Goal: Task Accomplishment & Management: Manage account settings

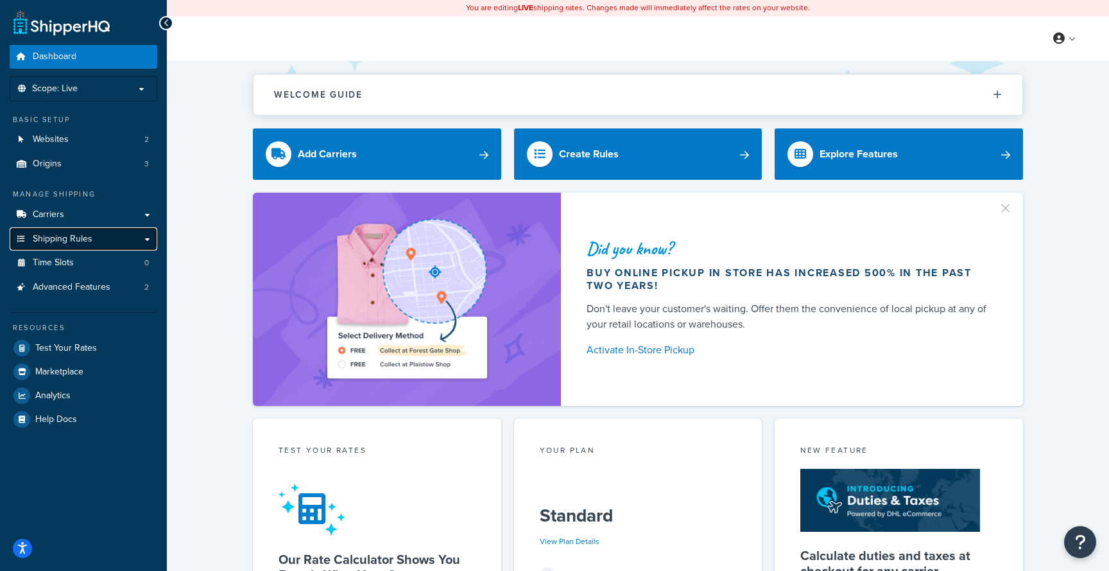
click at [126, 244] on link "Shipping Rules" at bounding box center [84, 239] width 148 height 24
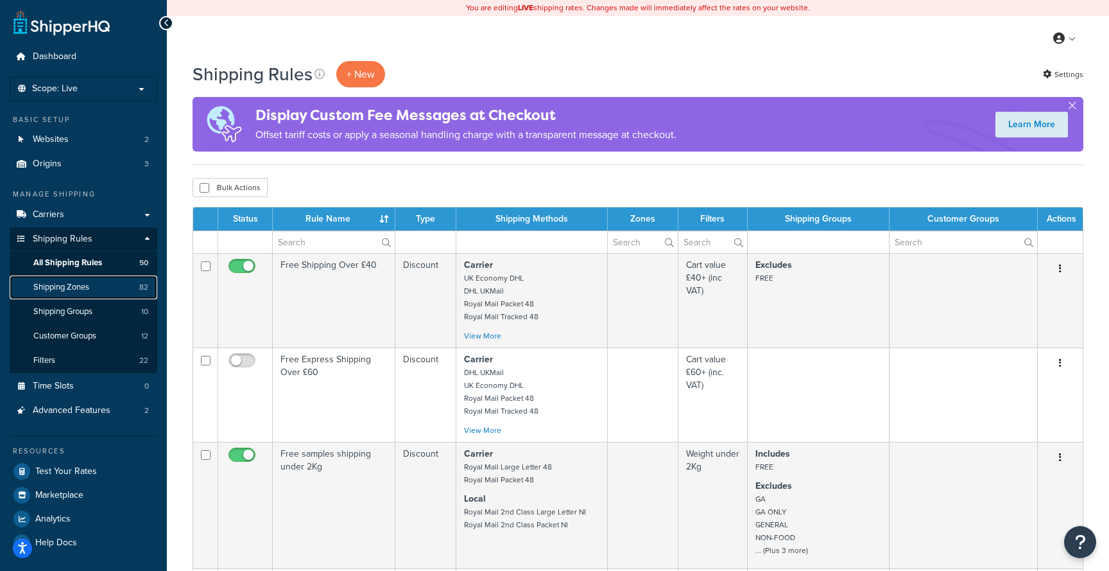
click at [87, 288] on span "Shipping Zones" at bounding box center [61, 287] width 56 height 11
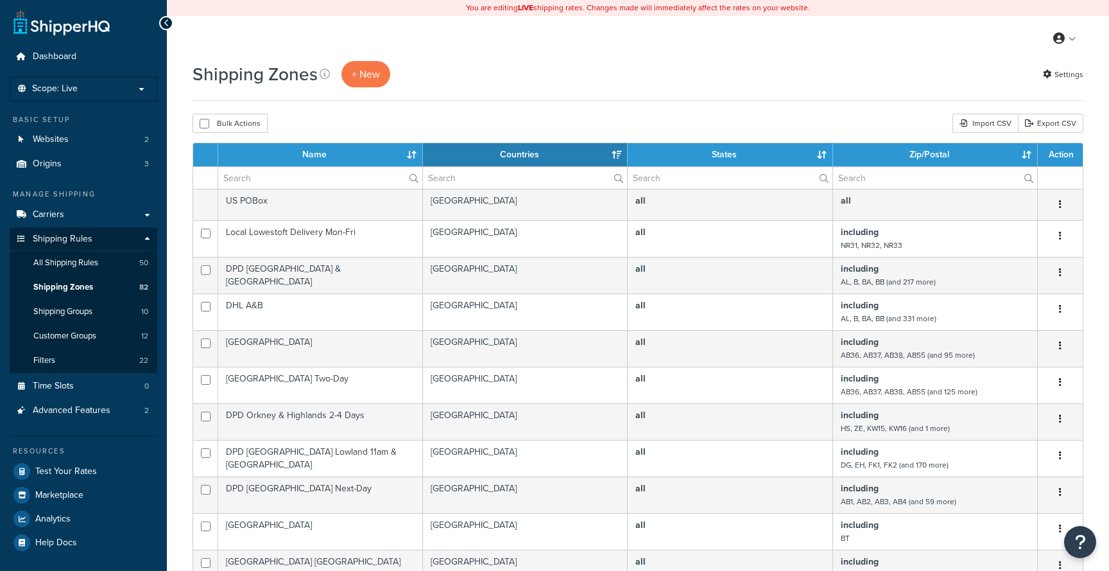
select select "15"
click at [895, 174] on input "text" at bounding box center [935, 178] width 204 height 22
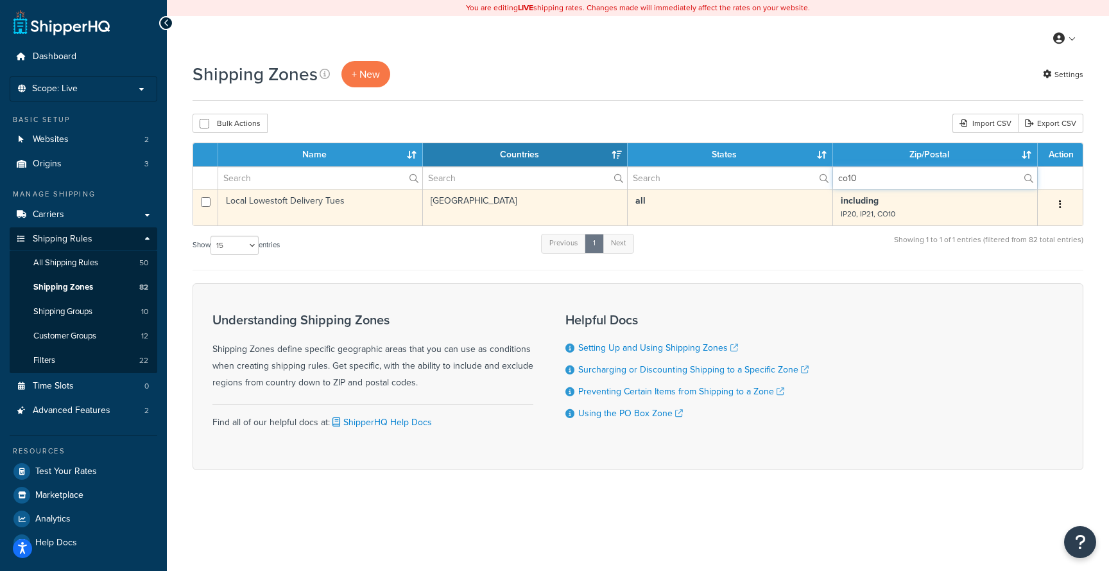
type input "co10"
click at [371, 208] on td "Local Lowestoft Delivery Tues" at bounding box center [320, 207] width 205 height 37
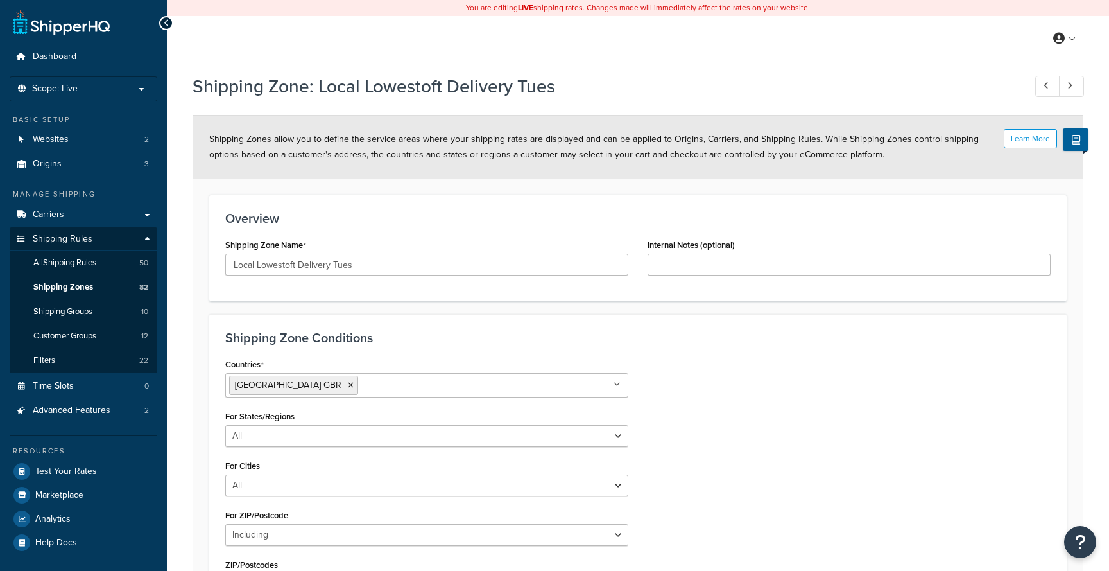
select select "including"
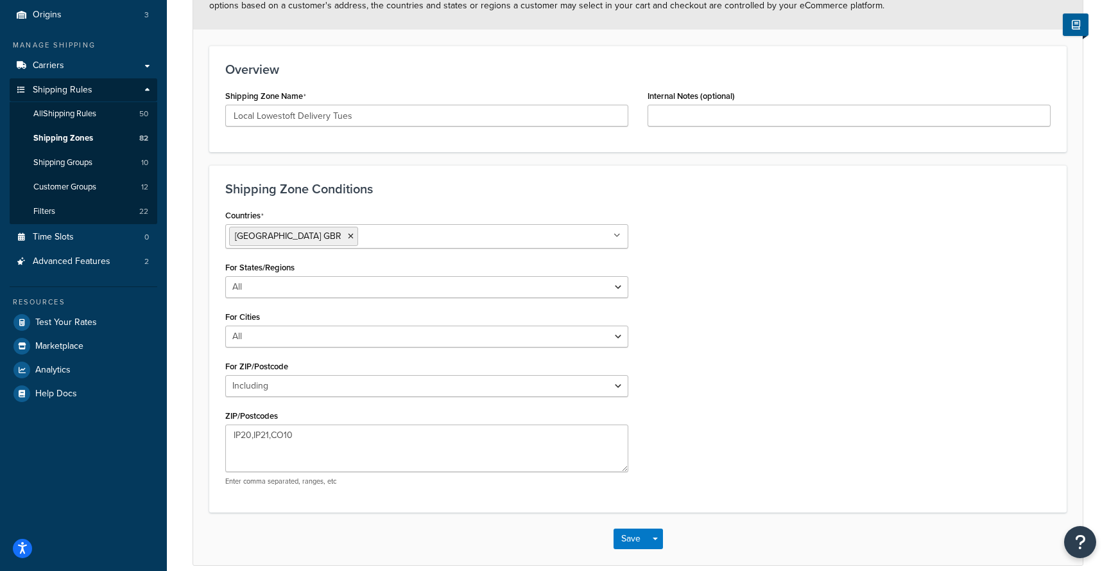
scroll to position [207, 0]
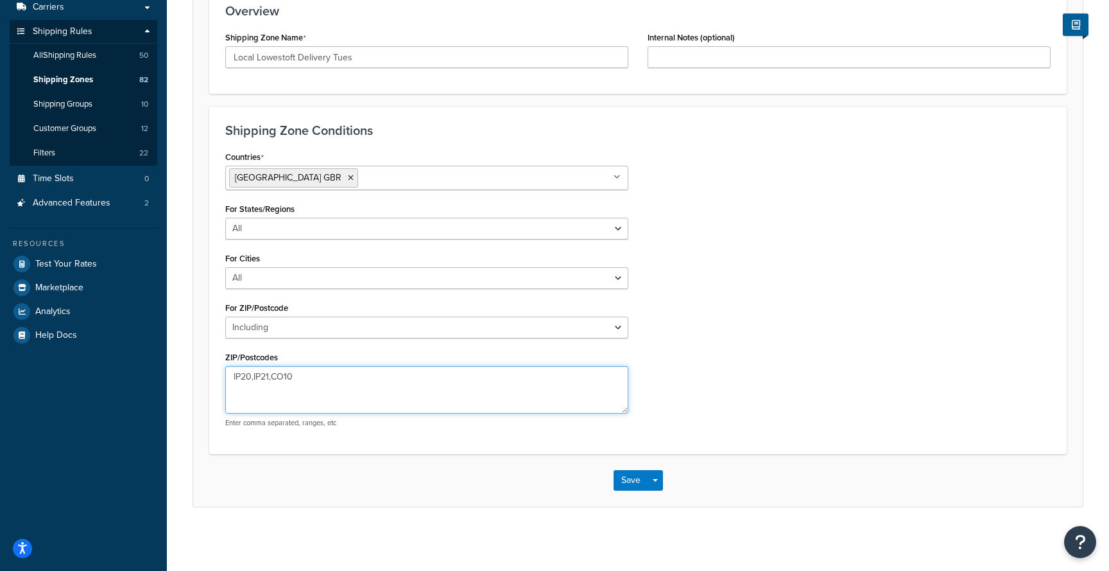
click at [497, 384] on textarea "IP20,IP21,CO10" at bounding box center [426, 389] width 403 height 47
click at [321, 379] on textarea "IP20,IP21,CO10" at bounding box center [426, 389] width 403 height 47
paste textarea "NR33, NR34, IP20, IP21, IP22, IP24, IP27, IP28, IP29, IP30, IP31, IP32, IP33, C…"
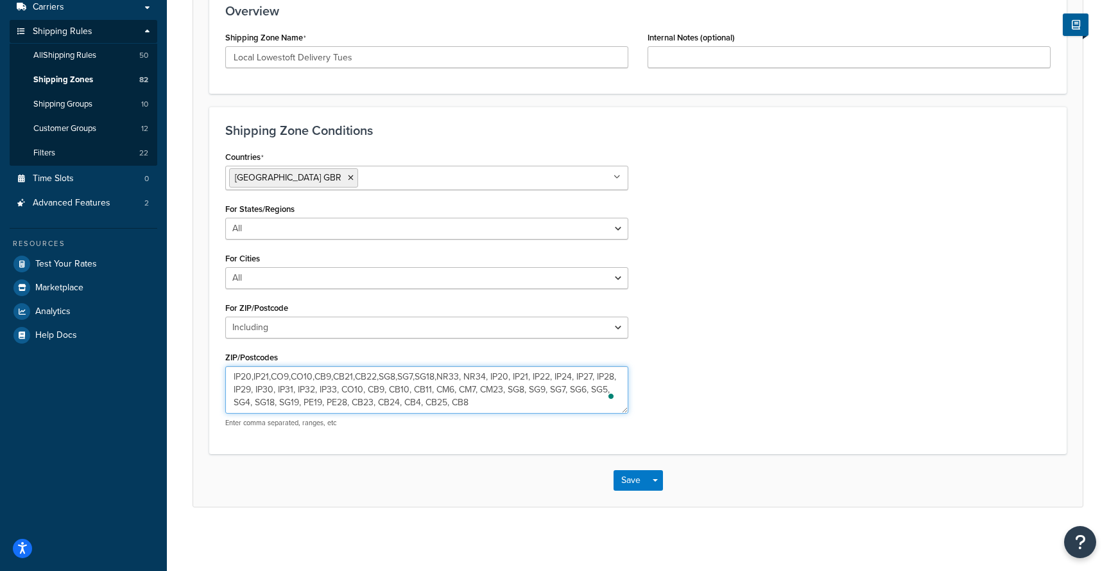
click at [487, 377] on textarea "IP20,IP21,CO9,CO10,CB9,CB21,CB22,SG8,SG7,SG18,NR33, NR34, IP20, IP21, IP22, IP2…" at bounding box center [426, 389] width 403 height 47
type textarea "IP20,IP21,CO9,CO10,CB9,CB21,IP22,IP24,IP27,IP28,IP29,IP30,IP31,IP32,IP33,CB10,C…"
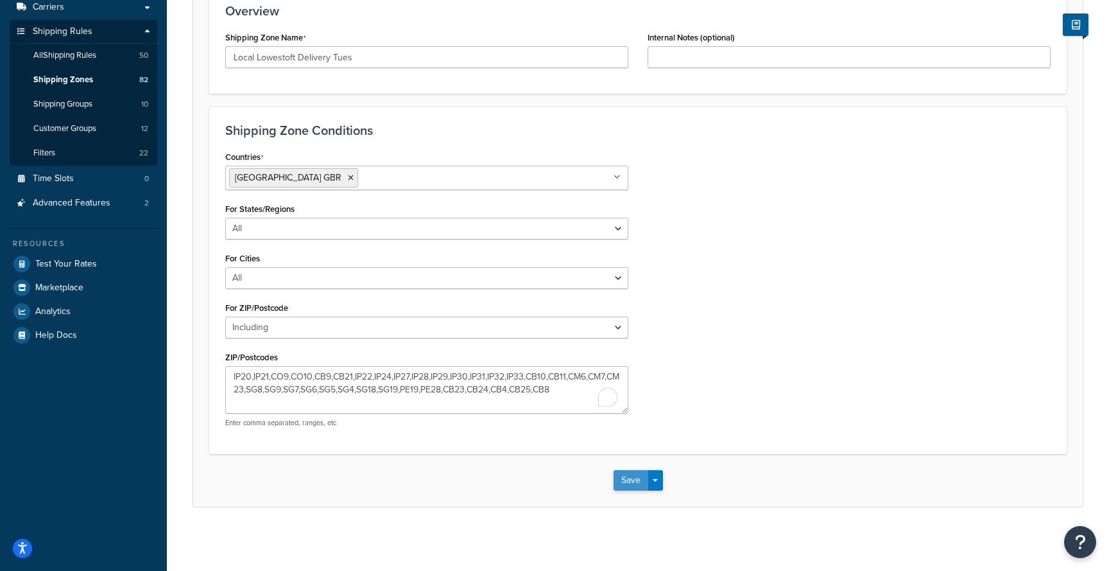
click at [636, 484] on button "Save" at bounding box center [631, 480] width 35 height 21
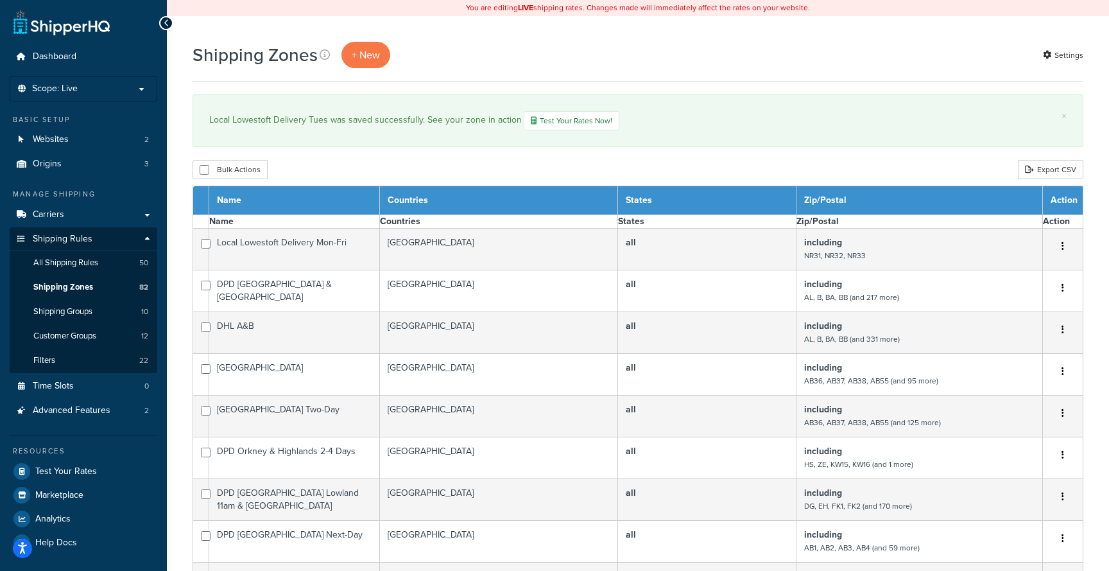
select select "15"
